Goal: Transaction & Acquisition: Purchase product/service

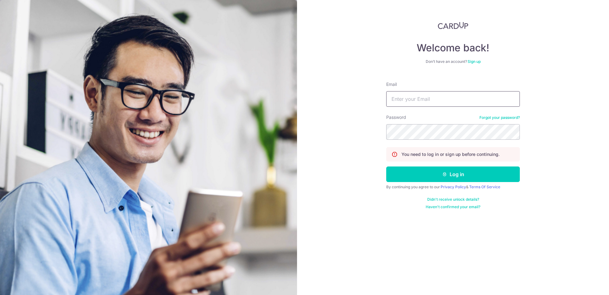
click at [422, 98] on input "Email" at bounding box center [453, 99] width 134 height 16
type input "[EMAIL_ADDRESS][DOMAIN_NAME]"
click at [452, 174] on button "Log in" at bounding box center [453, 174] width 134 height 16
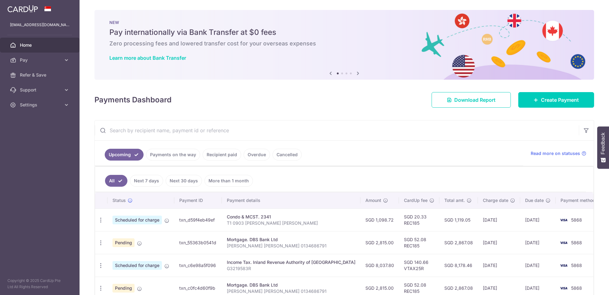
drag, startPoint x: 456, startPoint y: 210, endPoint x: 419, endPoint y: 329, distance: 124.4
click at [419, 294] on html "[EMAIL_ADDRESS][DOMAIN_NAME] Home Pay Payments Recipients Cards Refer & Save Su…" at bounding box center [304, 147] width 609 height 295
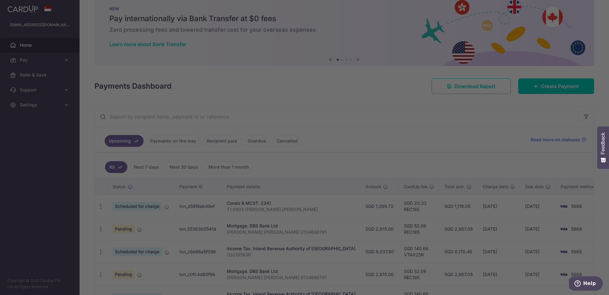
click at [422, 160] on div at bounding box center [307, 148] width 615 height 297
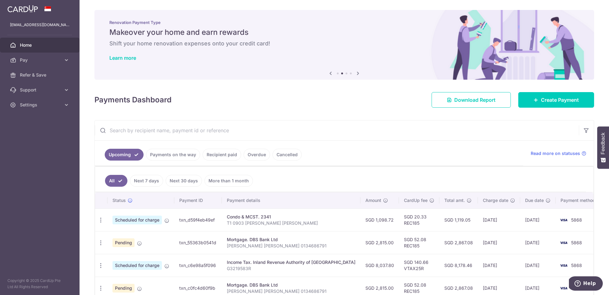
click at [328, 73] on icon at bounding box center [330, 73] width 7 height 8
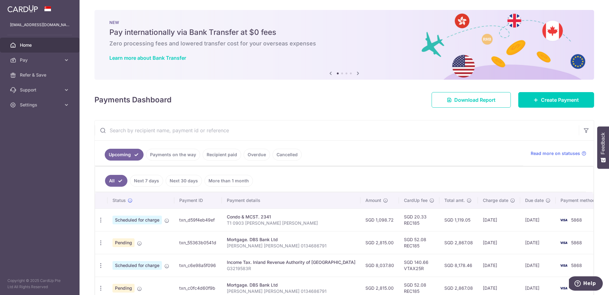
click at [355, 73] on icon at bounding box center [357, 73] width 7 height 8
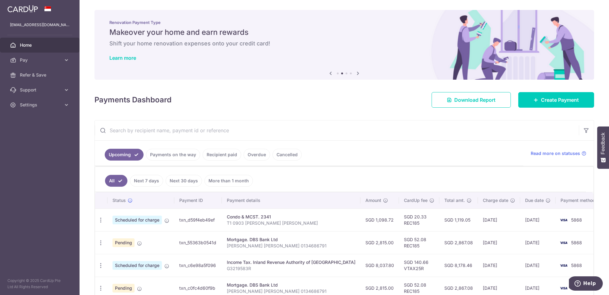
click at [355, 73] on icon at bounding box center [357, 73] width 7 height 8
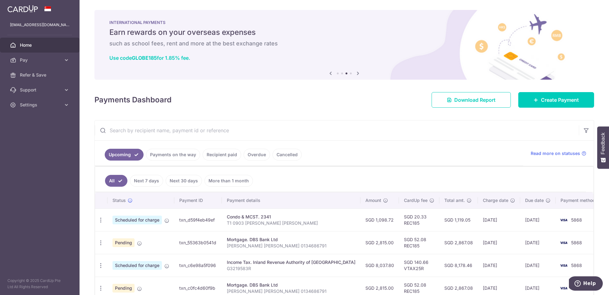
click at [355, 73] on icon at bounding box center [357, 73] width 7 height 8
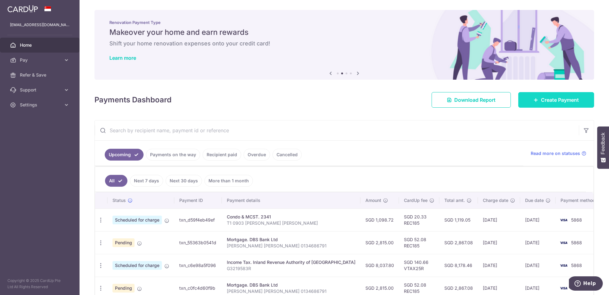
click at [541, 98] on span "Create Payment" at bounding box center [560, 99] width 38 height 7
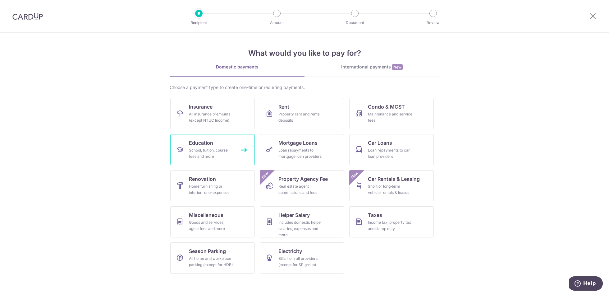
click at [219, 146] on link "Education School, tuition, course fees and more" at bounding box center [212, 149] width 84 height 31
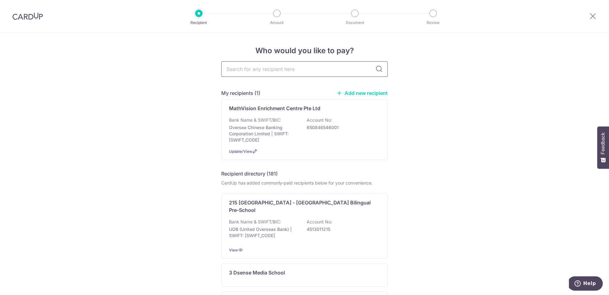
click at [262, 71] on input "text" at bounding box center [304, 69] width 167 height 16
type input "canadian"
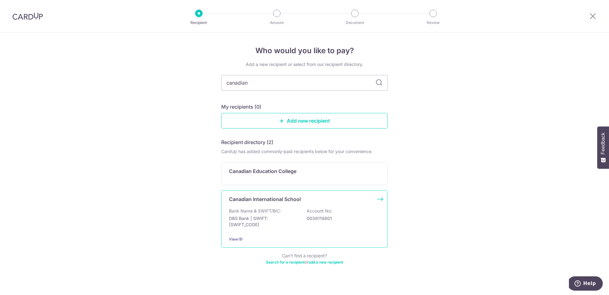
click at [291, 218] on p "DBS Bank | SWIFT: DBSSSGSGXXX" at bounding box center [264, 221] width 70 height 12
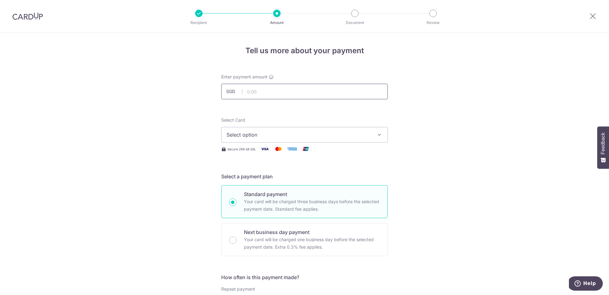
click at [262, 90] on input "text" at bounding box center [304, 92] width 167 height 16
type input "15,000.00"
click at [331, 132] on span "Select option" at bounding box center [298, 134] width 145 height 7
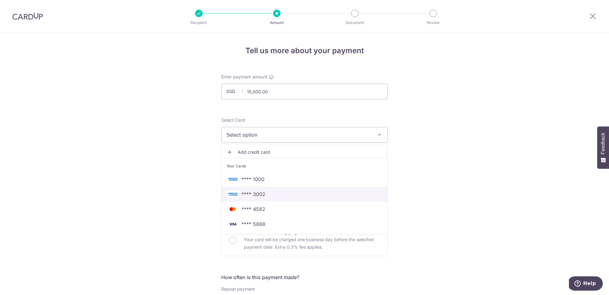
click at [289, 192] on span "**** 3002" at bounding box center [304, 193] width 156 height 7
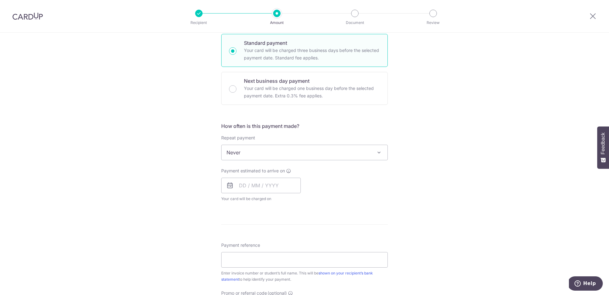
scroll to position [207, 0]
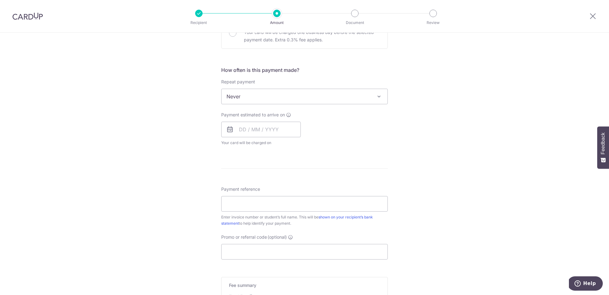
click at [228, 130] on icon at bounding box center [229, 129] width 7 height 7
click at [238, 127] on input "text" at bounding box center [261, 129] width 80 height 16
click at [257, 223] on link "28" at bounding box center [259, 223] width 10 height 10
type input "[DATE]"
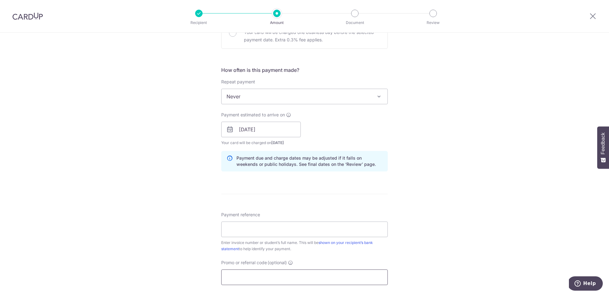
click at [239, 275] on input "Promo or referral code (optional)" at bounding box center [304, 277] width 167 height 16
paste input "25AMEX18"
type input "25AMEX18"
click at [452, 241] on div "Tell us more about your payment Enter payment amount SGD 15,000.00 15000.00 Sel…" at bounding box center [304, 133] width 609 height 615
click at [277, 230] on input "Payment reference" at bounding box center [304, 229] width 167 height 16
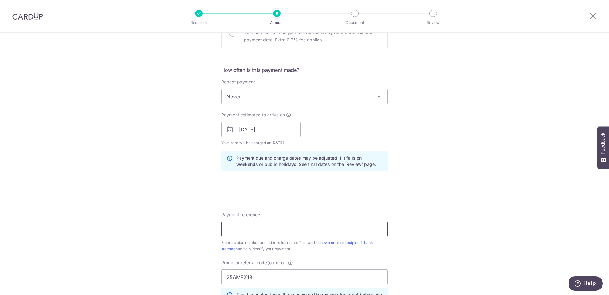
click at [255, 228] on input "Payment reference" at bounding box center [304, 229] width 167 height 16
paste input "IN226115150CIS"
type input "IN226115150CIS [PERSON_NAME] Vijat"
click at [451, 209] on div "Tell us more about your payment Enter payment amount SGD 15,000.00 15000.00 Sel…" at bounding box center [304, 133] width 609 height 615
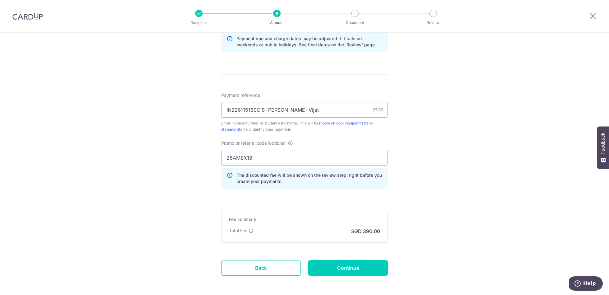
scroll to position [352, 0]
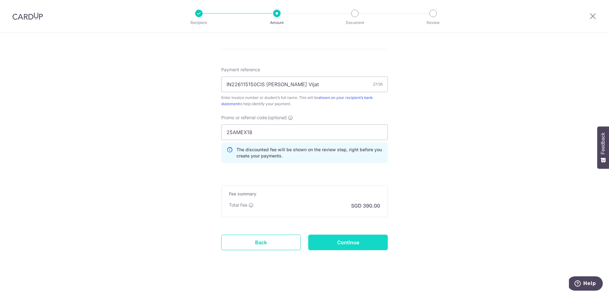
click at [345, 242] on input "Continue" at bounding box center [348, 242] width 80 height 16
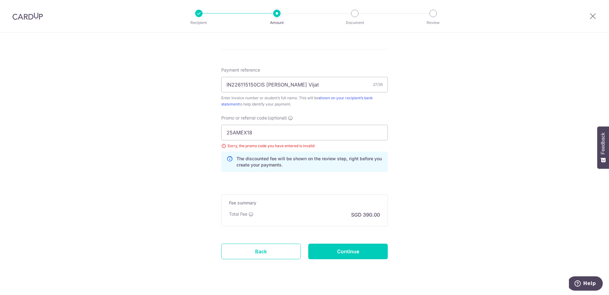
scroll to position [355, 0]
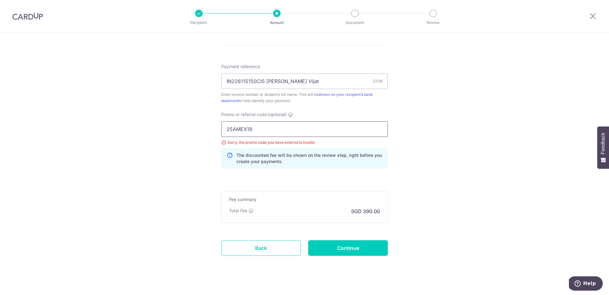
type input "15,000.00"
drag, startPoint x: 270, startPoint y: 130, endPoint x: 184, endPoint y: 124, distance: 86.6
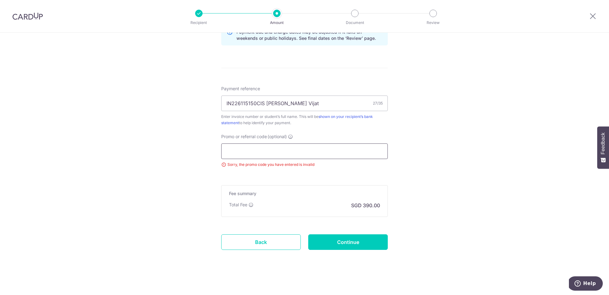
paste input "25AMEX21"
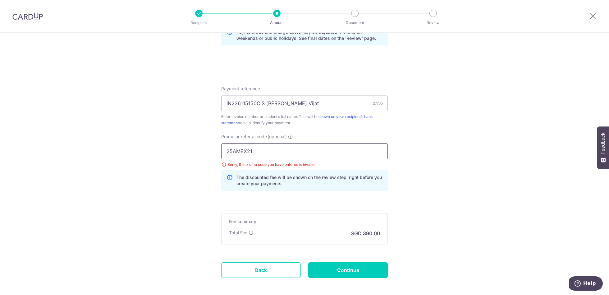
scroll to position [355, 0]
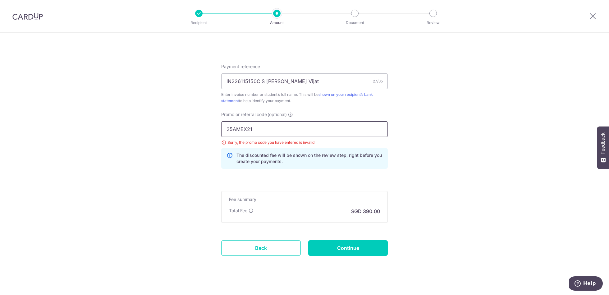
type input "25AMEX21"
click at [348, 245] on input "Continue" at bounding box center [348, 248] width 80 height 16
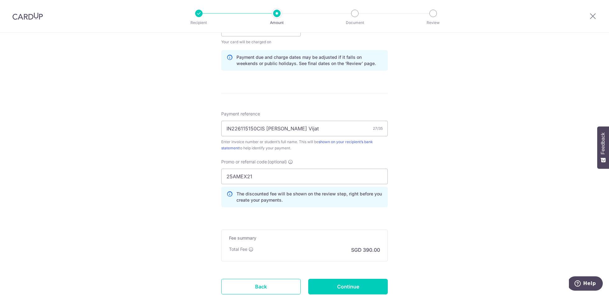
scroll to position [308, 0]
click at [307, 126] on input "IN226115150CIS Rishit Vijat" at bounding box center [304, 128] width 167 height 16
type input "IN226115150CIS Rishit Vijay"
click at [470, 174] on div "Tell us more about your payment Enter payment amount SGD 15,000.00 15000.00 Sel…" at bounding box center [304, 31] width 609 height 615
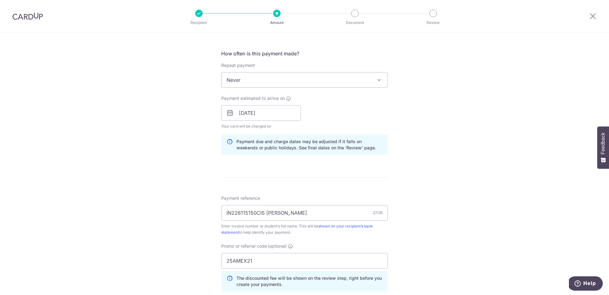
scroll to position [352, 0]
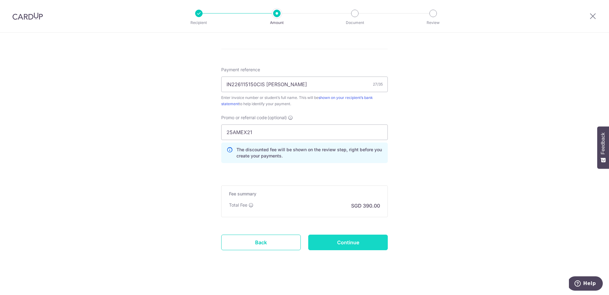
click at [341, 239] on input "Continue" at bounding box center [348, 242] width 80 height 16
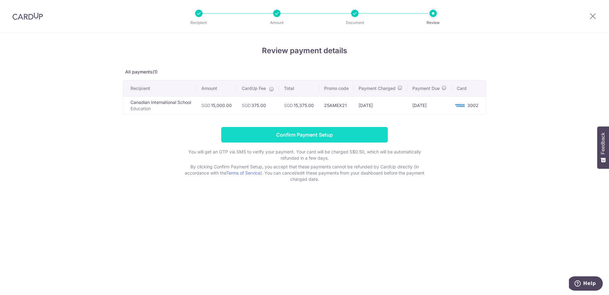
click at [308, 140] on input "Confirm Payment Setup" at bounding box center [304, 135] width 167 height 16
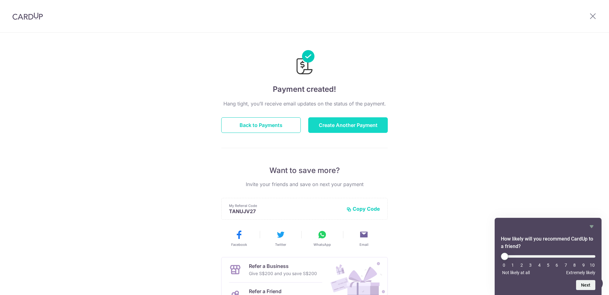
click at [326, 127] on button "Create Another Payment" at bounding box center [348, 125] width 80 height 16
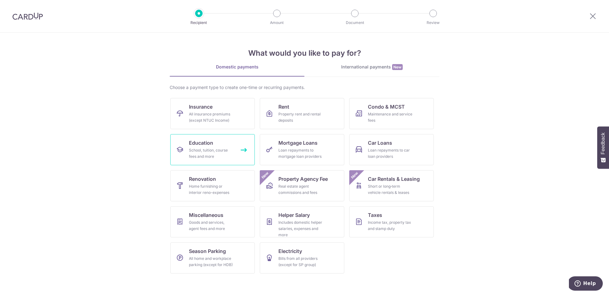
click at [217, 151] on div "School, tuition, course fees and more" at bounding box center [211, 153] width 45 height 12
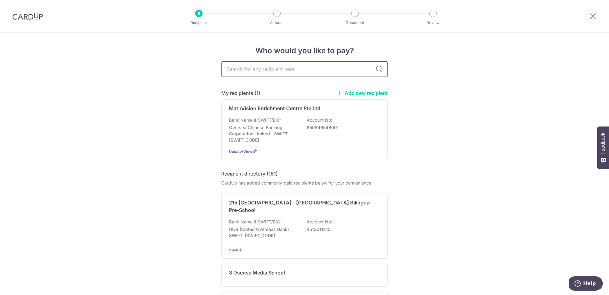
click at [243, 74] on input "text" at bounding box center [304, 69] width 167 height 16
type input "canadian"
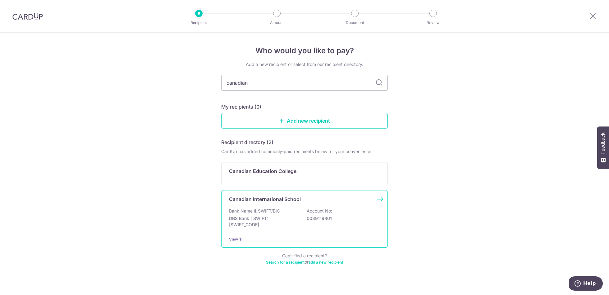
click at [282, 210] on div "Bank Name & SWIFT/BIC: DBS Bank | SWIFT: [SWIFT_CODE] Account No: 0039119801" at bounding box center [304, 219] width 151 height 23
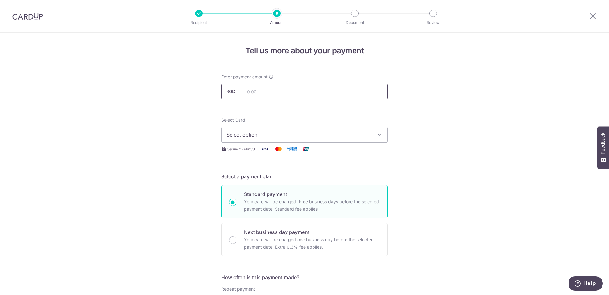
click at [299, 88] on input "text" at bounding box center [304, 92] width 167 height 16
type input "9,680.00"
click at [344, 137] on span "Select option" at bounding box center [298, 134] width 145 height 7
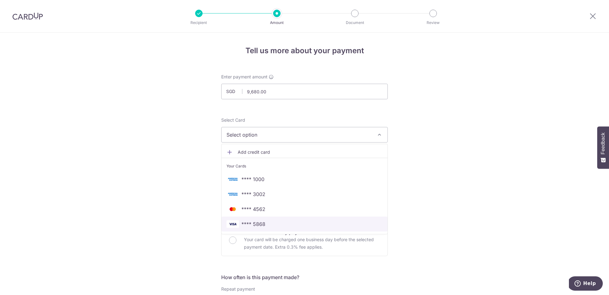
click at [305, 224] on span "**** 5868" at bounding box center [304, 223] width 156 height 7
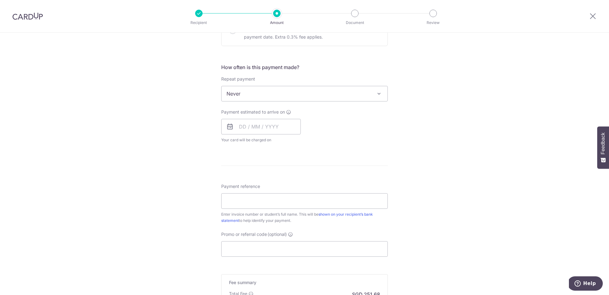
scroll to position [219, 0]
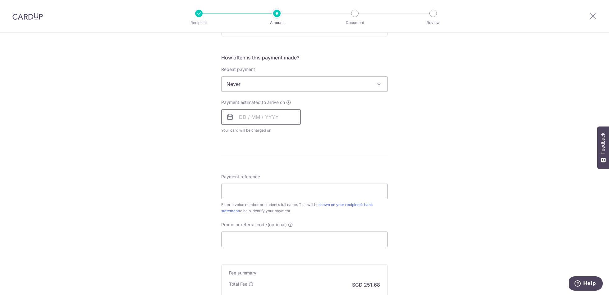
click at [275, 113] on input "text" at bounding box center [261, 117] width 80 height 16
click at [256, 210] on link "28" at bounding box center [259, 211] width 10 height 10
type input "[DATE]"
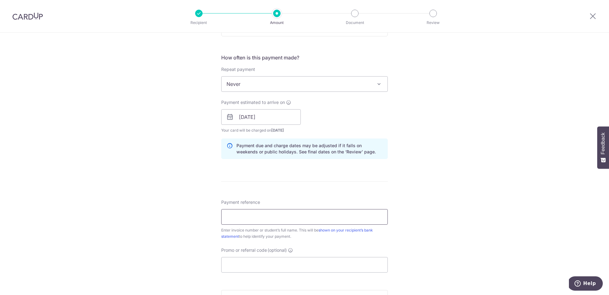
click at [268, 214] on input "Payment reference" at bounding box center [304, 217] width 167 height 16
click at [258, 264] on input "Promo or referral code (optional)" at bounding box center [304, 265] width 167 height 16
paste input "OFF225"
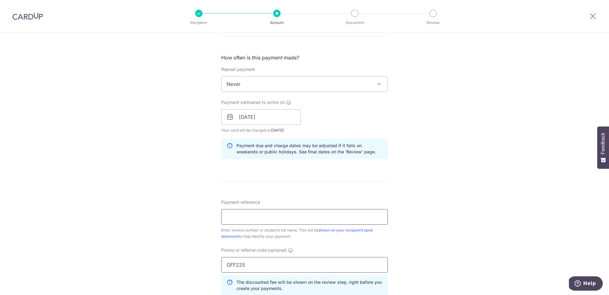
type input "OFF225"
click at [252, 212] on input "Payment reference" at bounding box center [304, 217] width 167 height 16
paste input "IN226115150CIS"
type input "IN226115150CIS Rishit Vijay"
click at [475, 208] on div "Tell us more about your payment Enter payment amount SGD 9,680.00 9680.00 Selec…" at bounding box center [304, 120] width 609 height 615
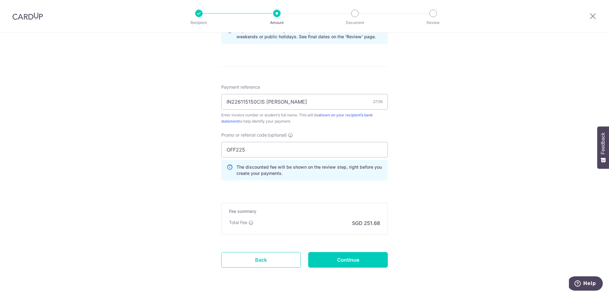
scroll to position [352, 0]
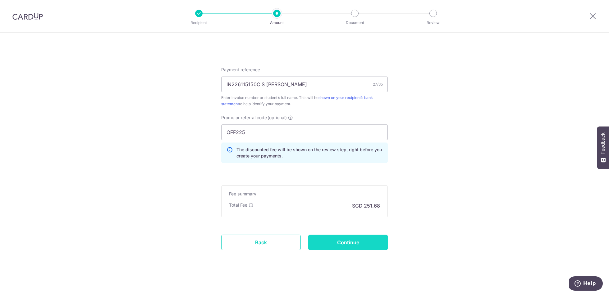
click at [352, 240] on input "Continue" at bounding box center [348, 242] width 80 height 16
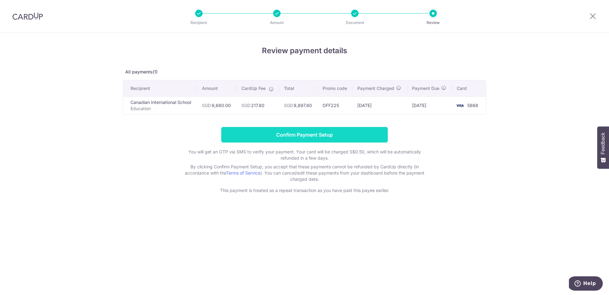
click at [306, 131] on input "Confirm Payment Setup" at bounding box center [304, 135] width 167 height 16
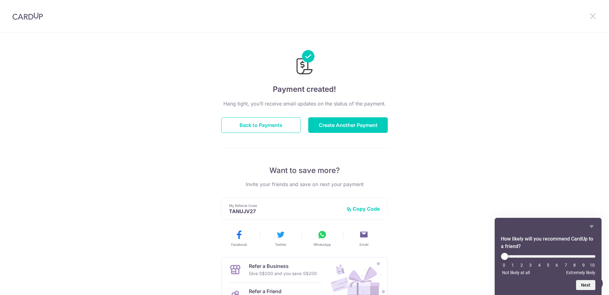
click at [593, 17] on icon at bounding box center [592, 16] width 7 height 8
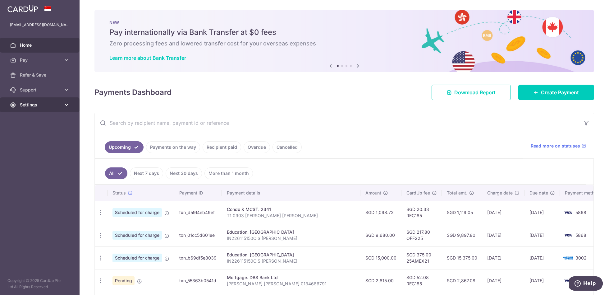
click at [66, 105] on icon at bounding box center [66, 105] width 6 height 6
click at [36, 136] on span "Logout" at bounding box center [40, 134] width 41 height 6
